Goal: Information Seeking & Learning: Understand process/instructions

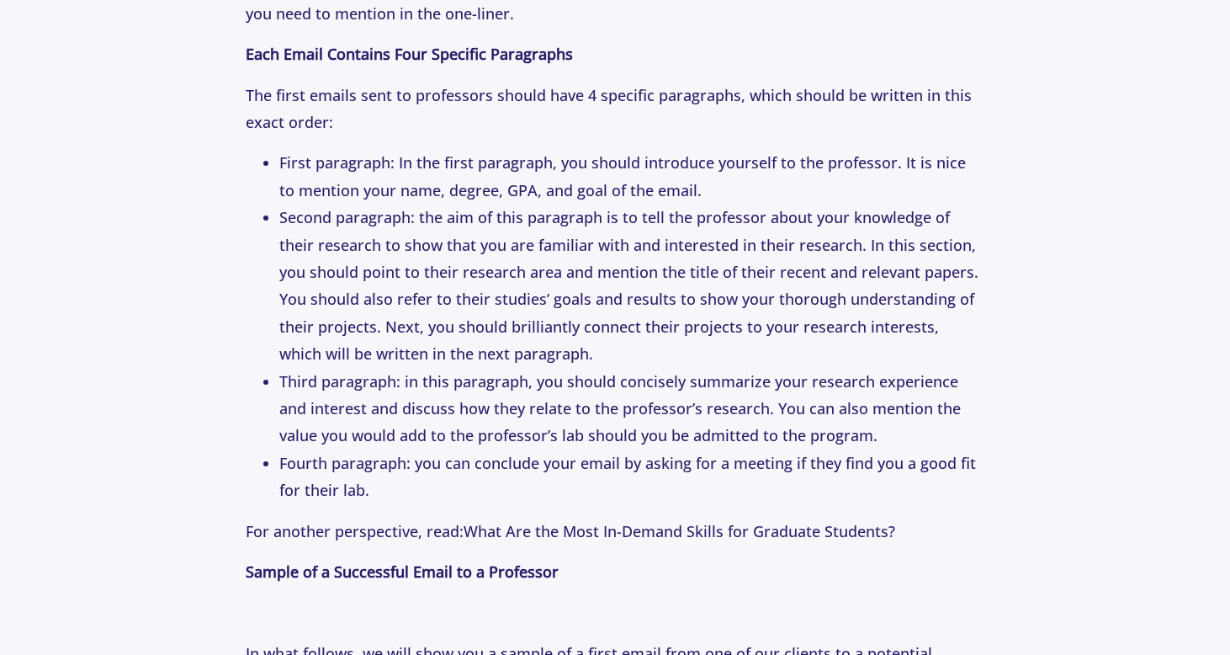
scroll to position [2494, 0]
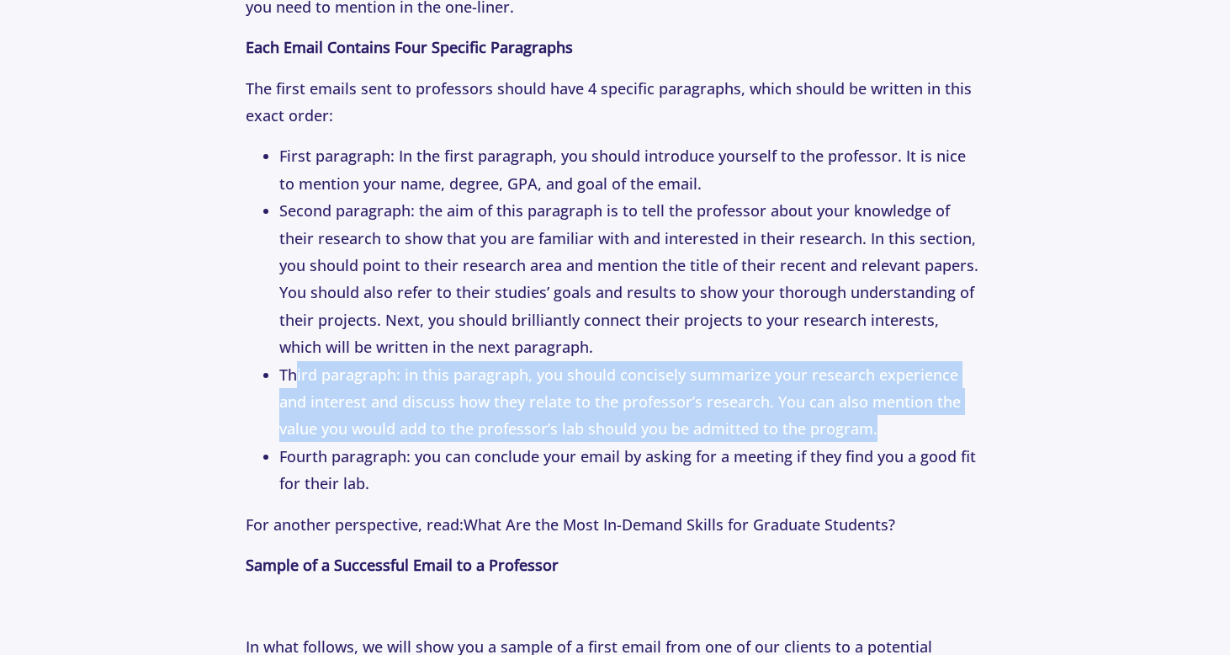
drag, startPoint x: 297, startPoint y: 354, endPoint x: 860, endPoint y: 422, distance: 567.0
click at [860, 422] on li "Third paragraph: in this paragraph, you should concisely summarize your researc…" at bounding box center [631, 402] width 704 height 82
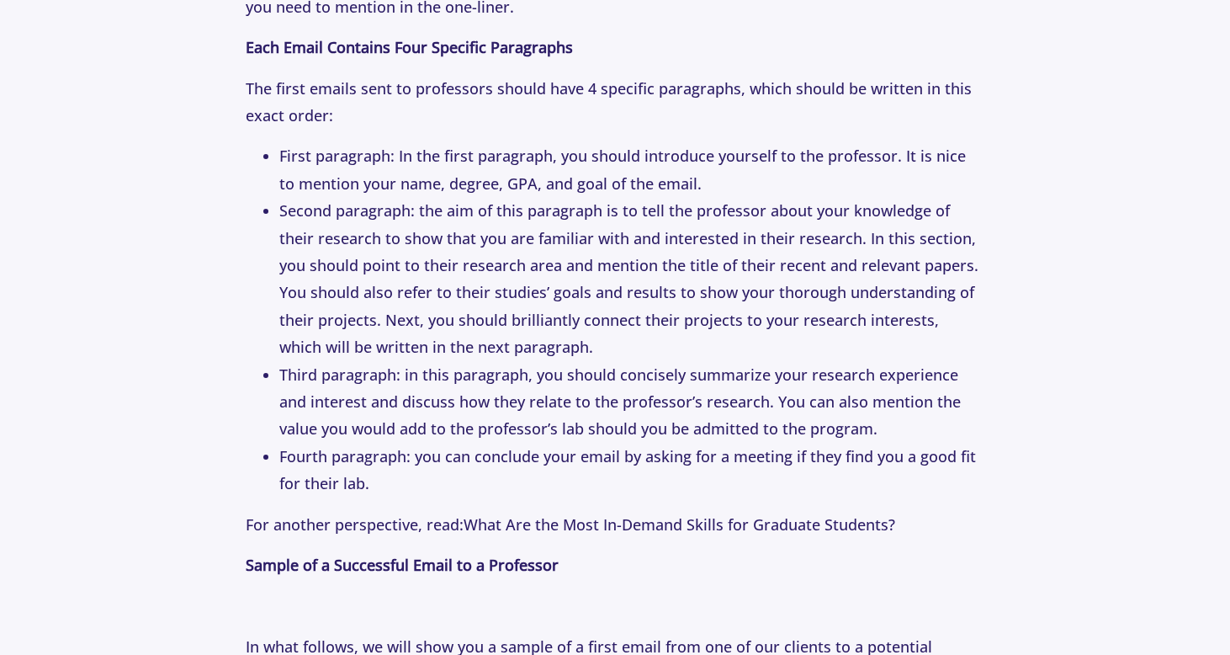
click at [794, 421] on li "Third paragraph: in this paragraph, you should concisely summarize your researc…" at bounding box center [631, 402] width 704 height 82
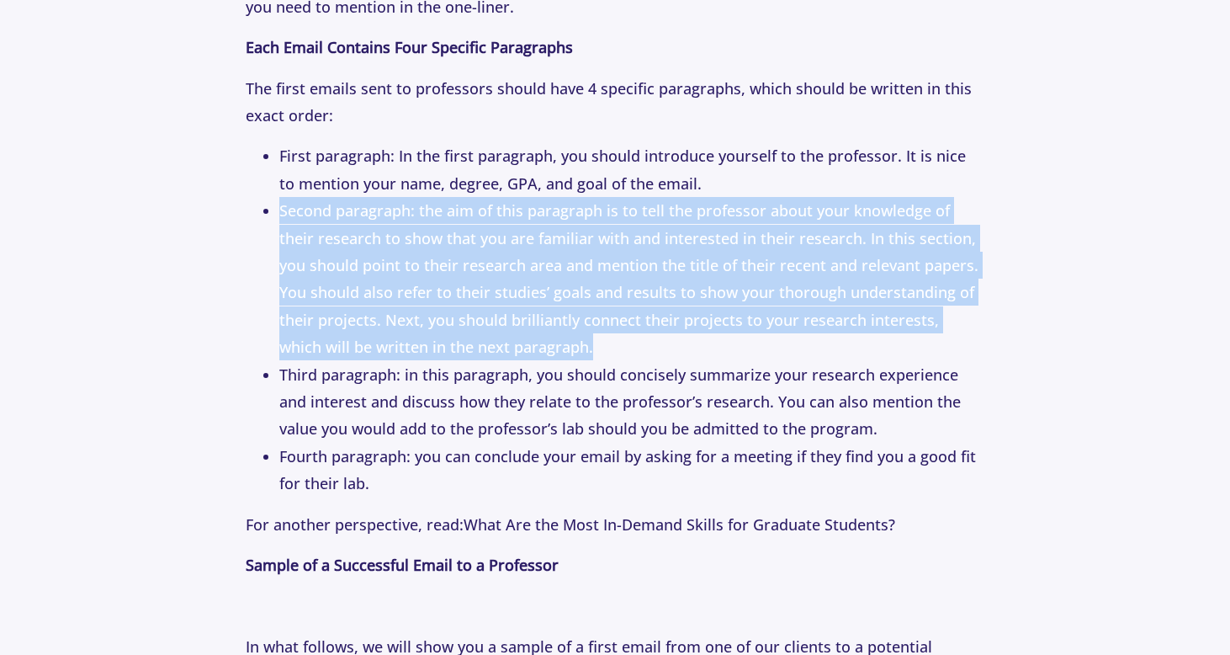
drag, startPoint x: 281, startPoint y: 190, endPoint x: 520, endPoint y: 339, distance: 281.6
click at [520, 339] on li "Second paragraph: the aim of this paragraph is to tell the professor about your…" at bounding box center [631, 278] width 704 height 163
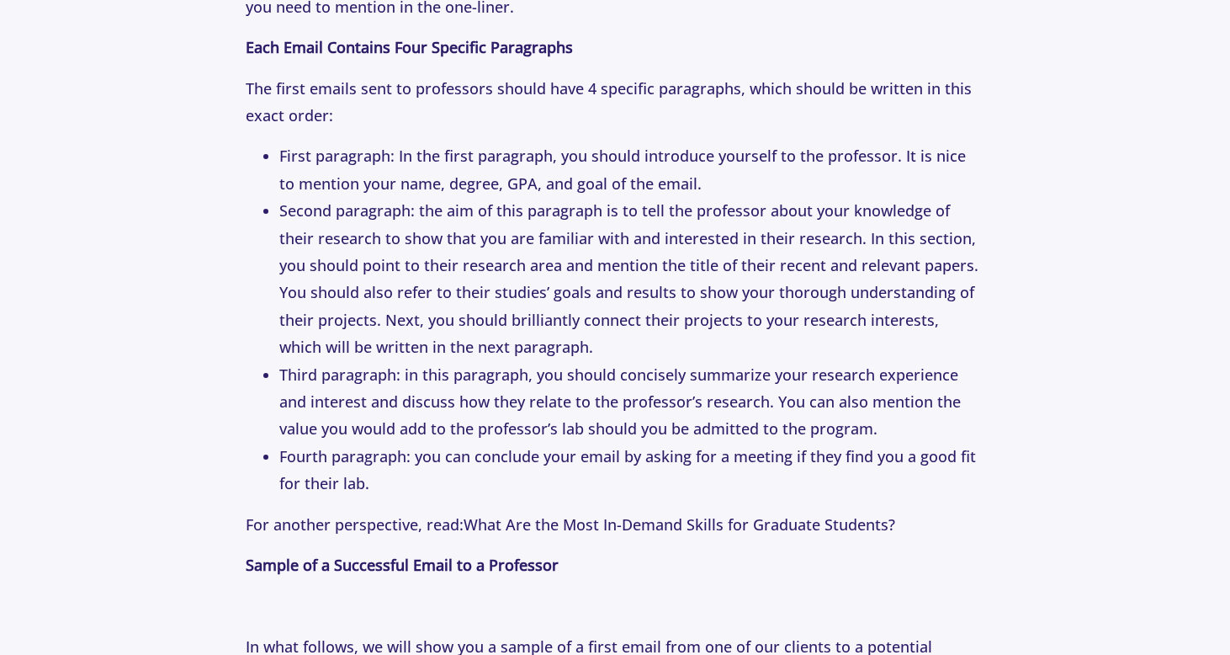
click at [520, 339] on li "Second paragraph: the aim of this paragraph is to tell the professor about your…" at bounding box center [631, 278] width 704 height 163
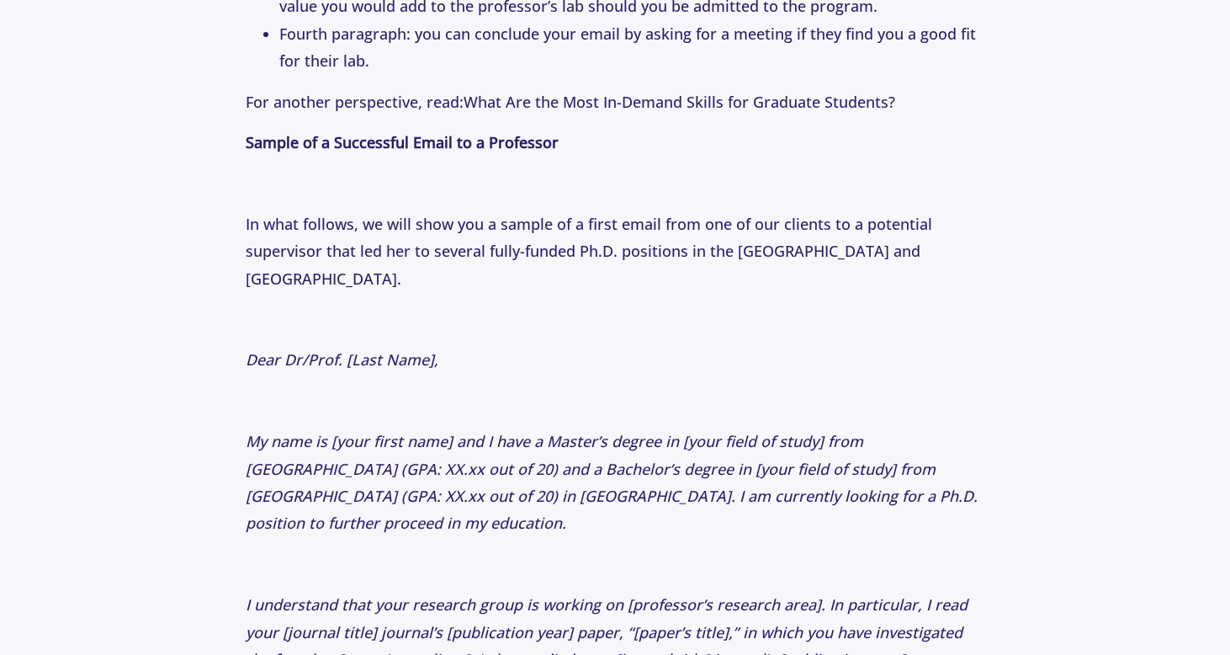
scroll to position [2914, 0]
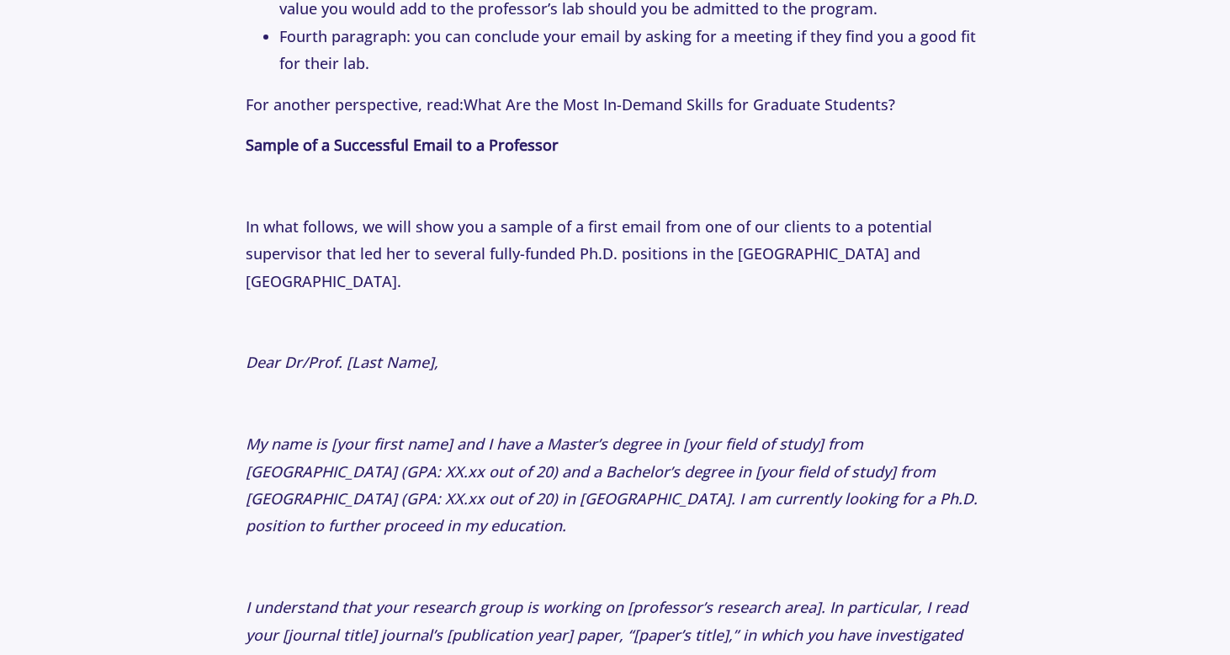
click at [262, 352] on icon "Dear Dr/Prof. [Last Name]," at bounding box center [342, 362] width 193 height 20
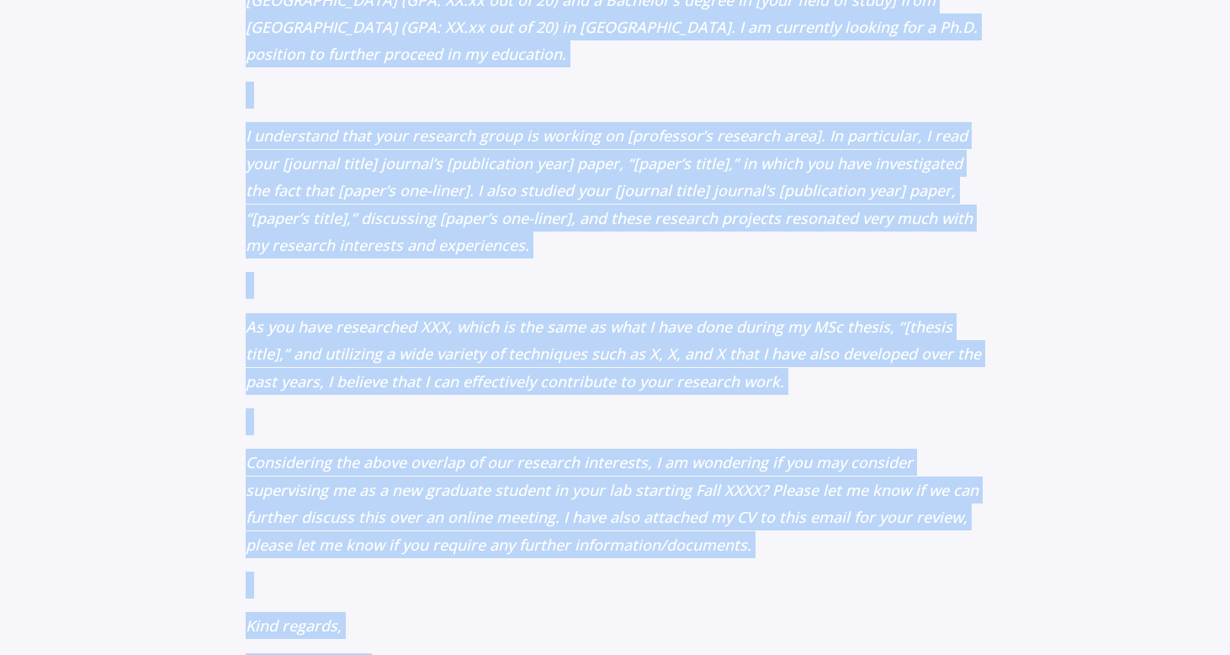
scroll to position [3438, 0]
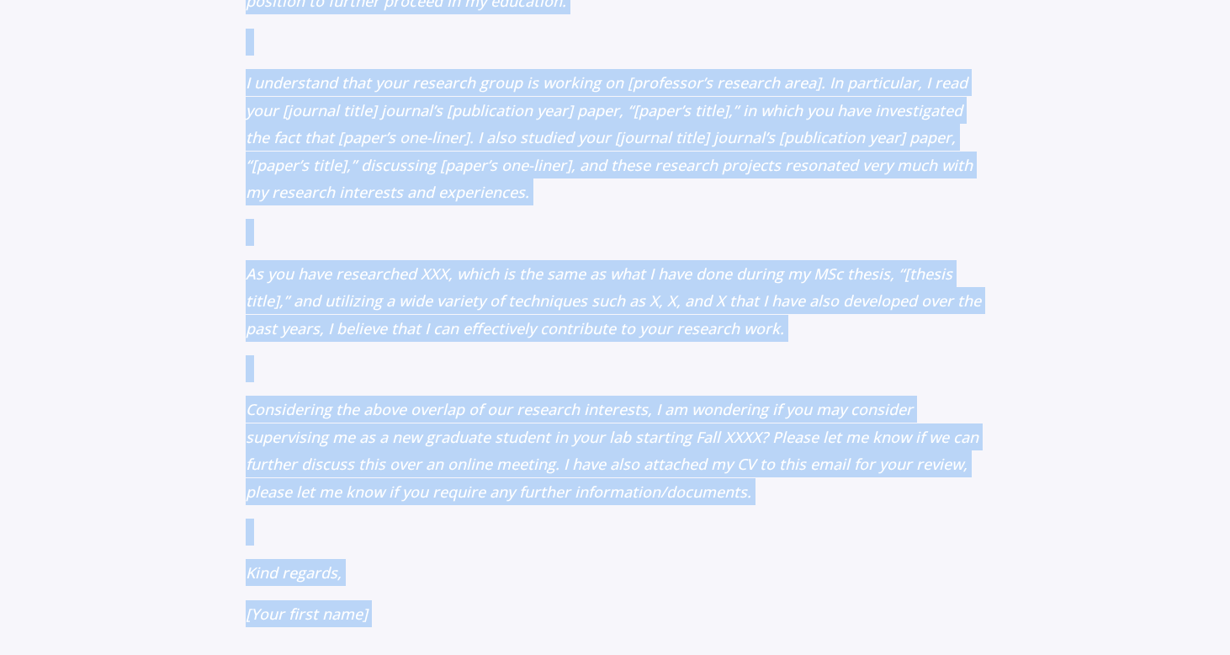
drag, startPoint x: 254, startPoint y: 308, endPoint x: 730, endPoint y: 555, distance: 536.6
copy p "lor Ip/Dolo. [Sita Cons], Ad elit se [doei tempo inci] utl E dolo m Aliqua’e ad…"
click at [727, 399] on icon "Considering the above overlap of our research interests, I am wondering if you …" at bounding box center [612, 450] width 733 height 102
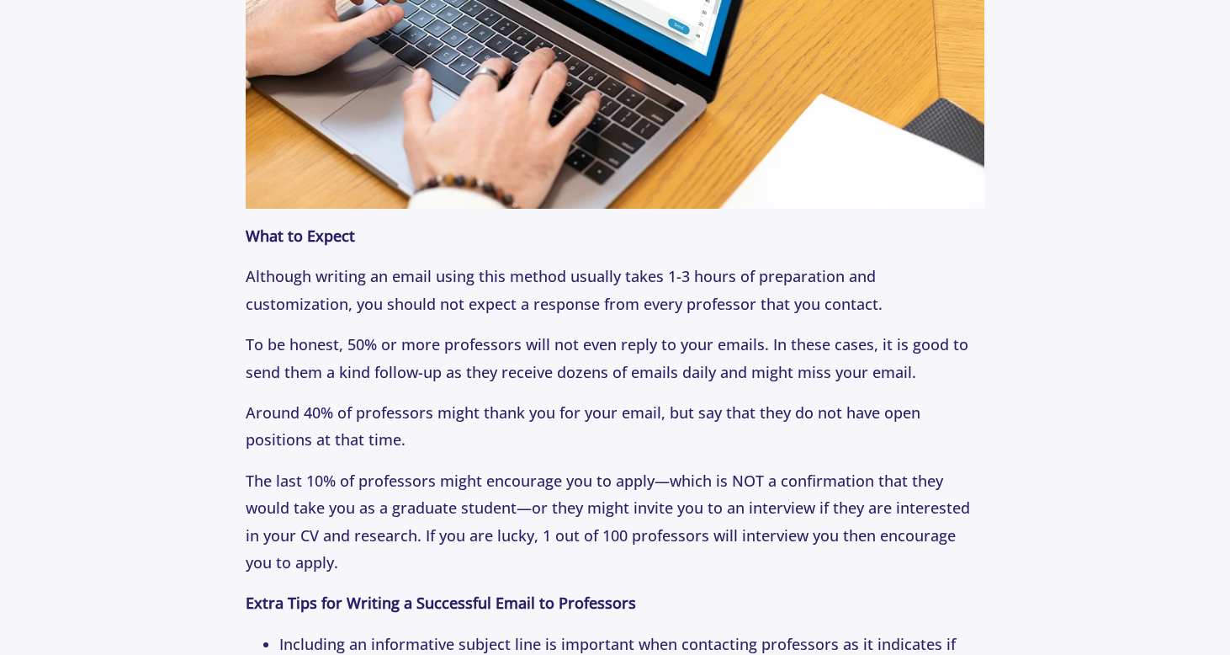
scroll to position [4337, 0]
